Goal: Information Seeking & Learning: Learn about a topic

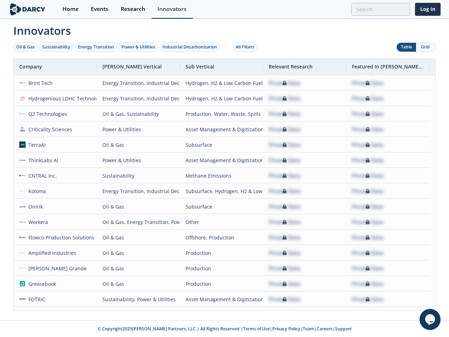
click at [26, 47] on div "Oil & Gas" at bounding box center [25, 47] width 19 height 6
click at [56, 47] on div "Sustainability" at bounding box center [56, 47] width 28 height 6
click at [96, 47] on div "Energy Transition" at bounding box center [96, 47] width 36 height 6
click at [139, 47] on div "Power & Utilities" at bounding box center [138, 47] width 34 height 6
click at [191, 47] on div "Industrial Decarbonization" at bounding box center [189, 47] width 55 height 6
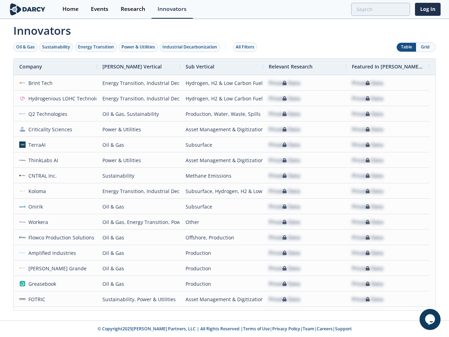
click at [247, 47] on div "All Filters" at bounding box center [245, 47] width 19 height 6
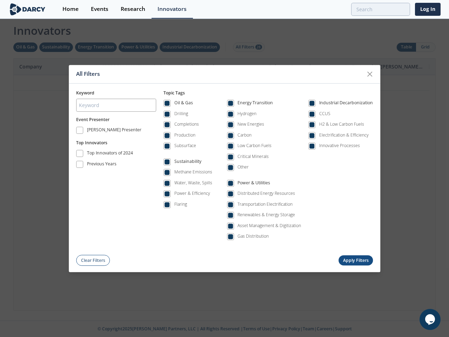
click at [406, 47] on div "All Filters Keyword Event Presenter [PERSON_NAME] Presenter Top Innovators Top …" at bounding box center [224, 168] width 449 height 337
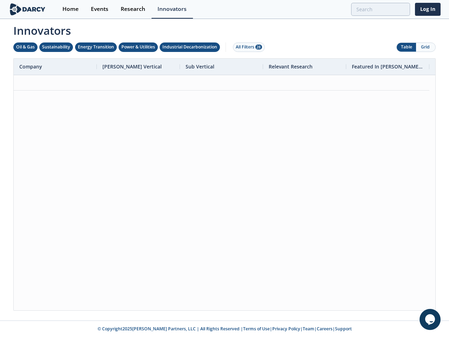
click at [425, 47] on button "Grid" at bounding box center [425, 47] width 19 height 9
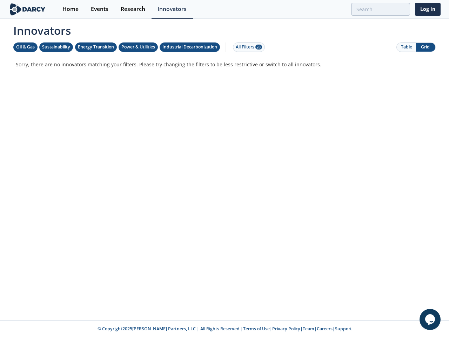
click at [224, 184] on div "Innovators Oil & Gas Sustainability Energy Transition Power & Utilities Industr…" at bounding box center [224, 165] width 432 height 291
click at [55, 67] on p "Sorry, there are no innovators matching your filters. Please try changing the f…" at bounding box center [224, 64] width 417 height 7
